Goal: Find contact information: Find contact information

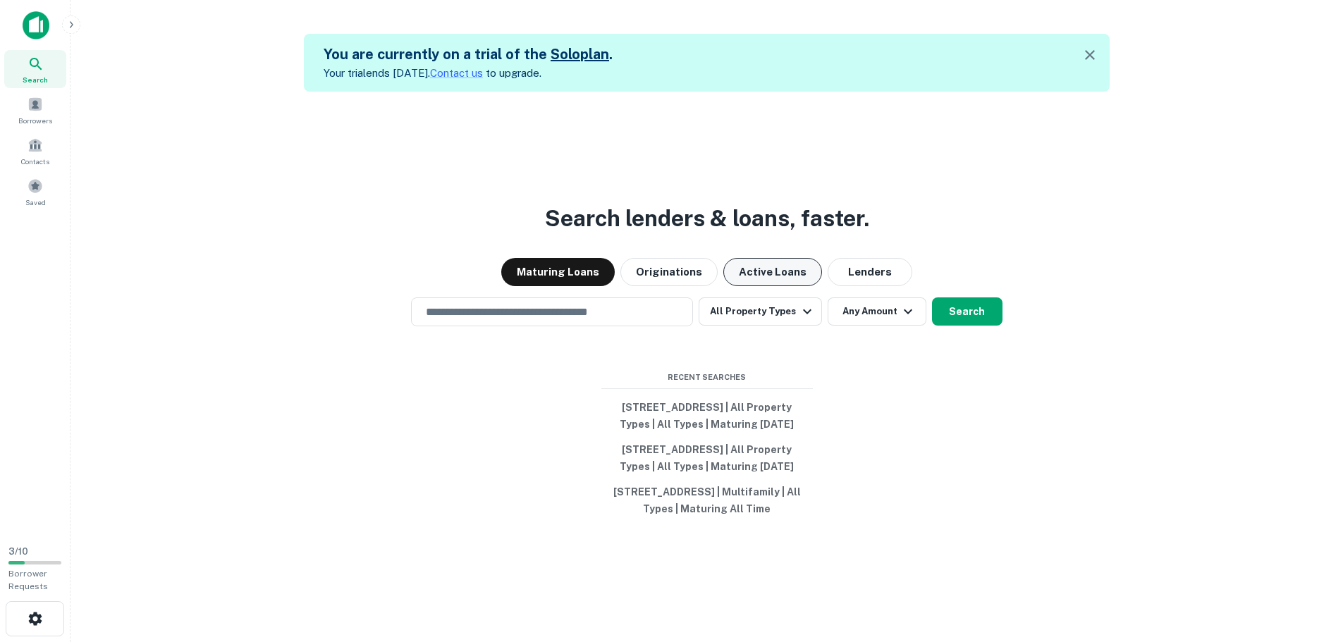
click at [763, 258] on button "Active Loans" at bounding box center [772, 272] width 99 height 28
click at [610, 304] on input "text" at bounding box center [551, 312] width 269 height 16
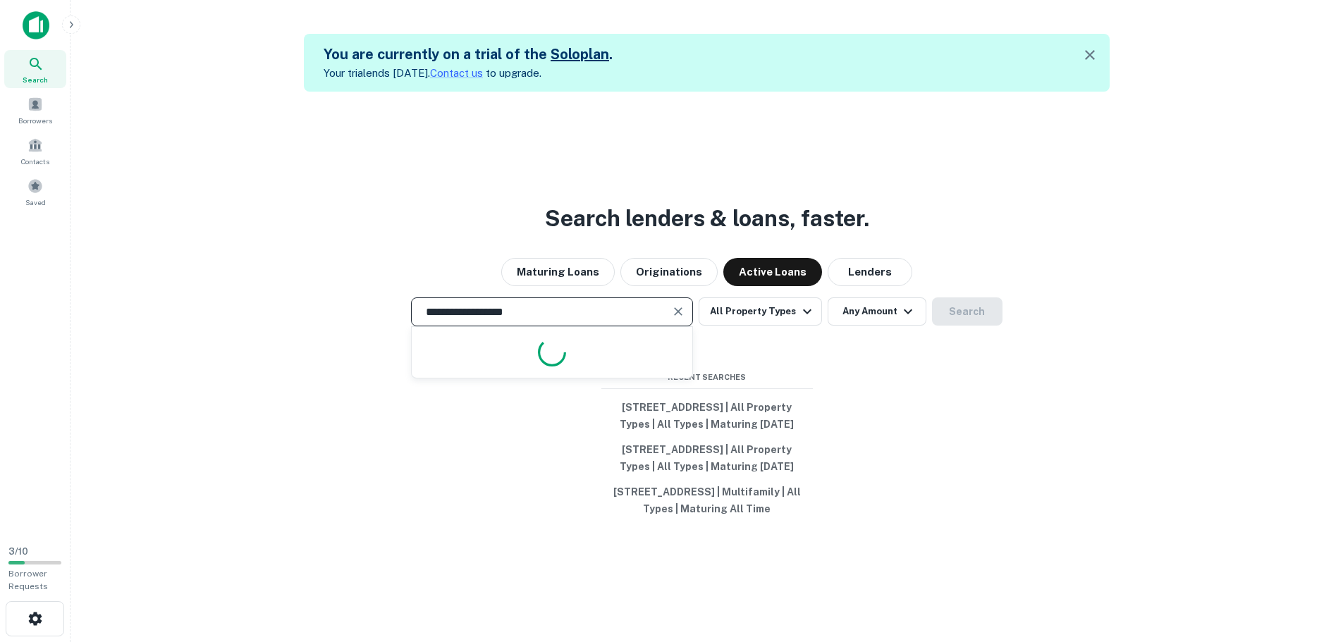
type input "**********"
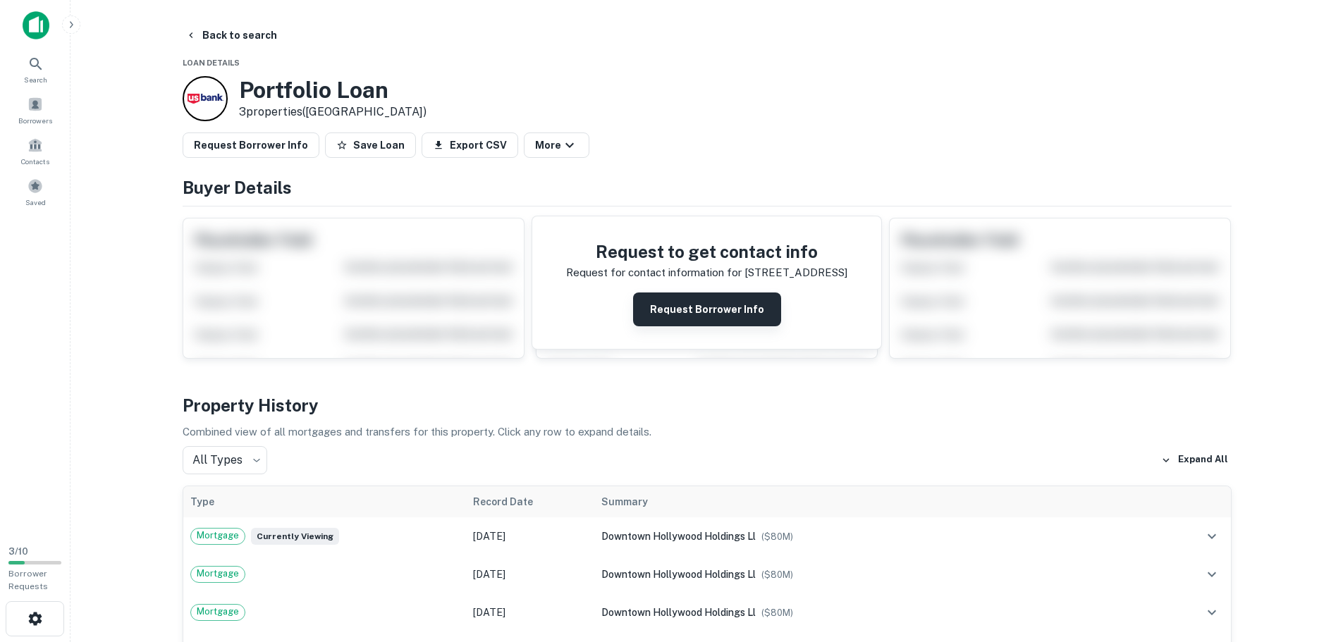
click at [722, 319] on button "Request Borrower Info" at bounding box center [707, 309] width 148 height 34
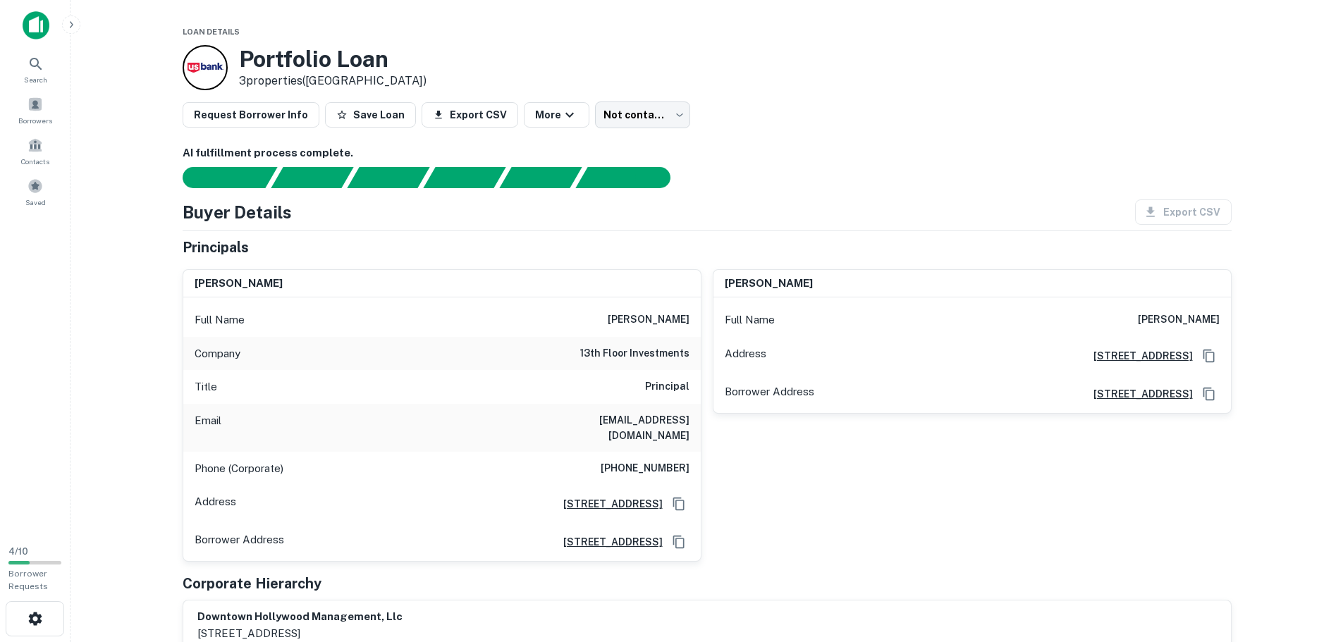
scroll to position [70, 0]
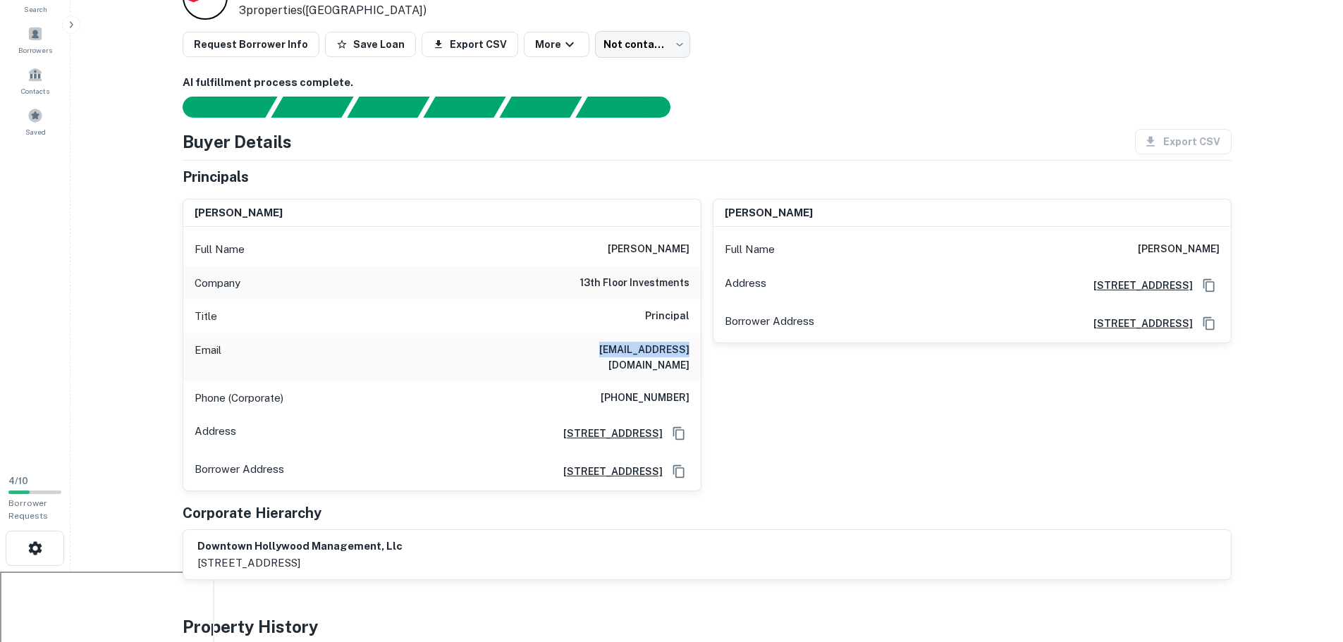
drag, startPoint x: 615, startPoint y: 348, endPoint x: 695, endPoint y: 348, distance: 79.6
click at [695, 348] on div "Email [EMAIL_ADDRESS][DOMAIN_NAME]" at bounding box center [441, 357] width 517 height 48
copy h6 "[EMAIL_ADDRESS][DOMAIN_NAME]"
click at [825, 85] on h6 "AI fulfillment process complete." at bounding box center [707, 83] width 1049 height 16
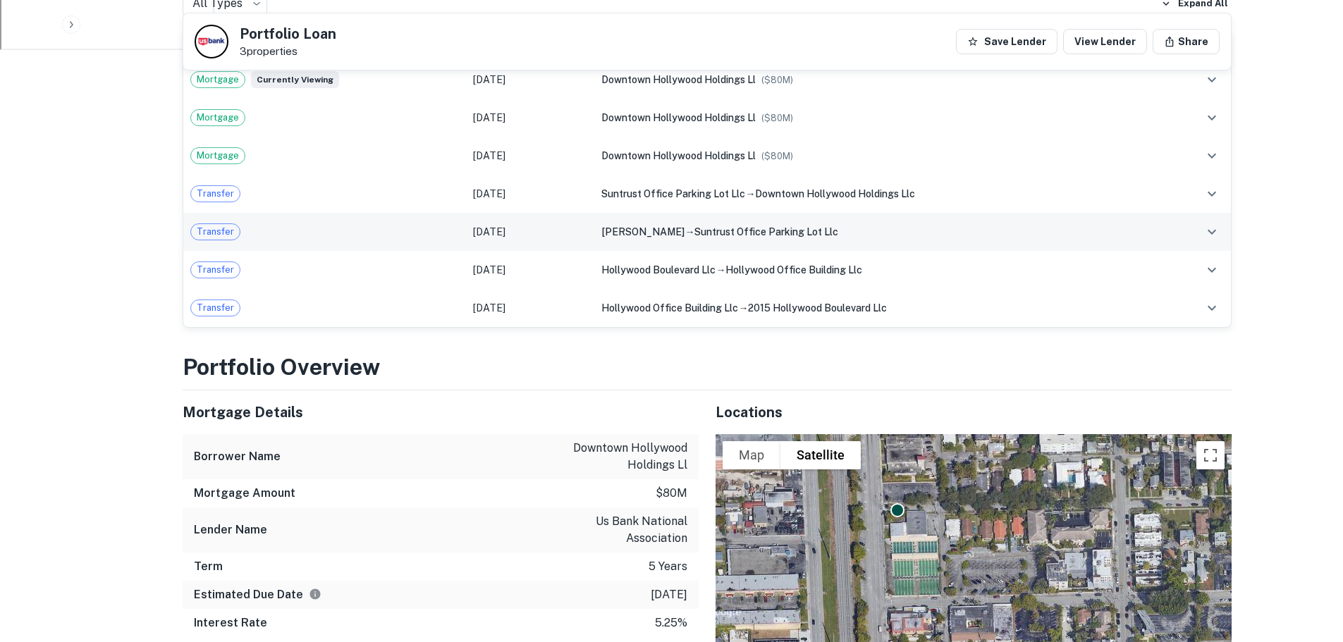
scroll to position [705, 0]
